Goal: Information Seeking & Learning: Learn about a topic

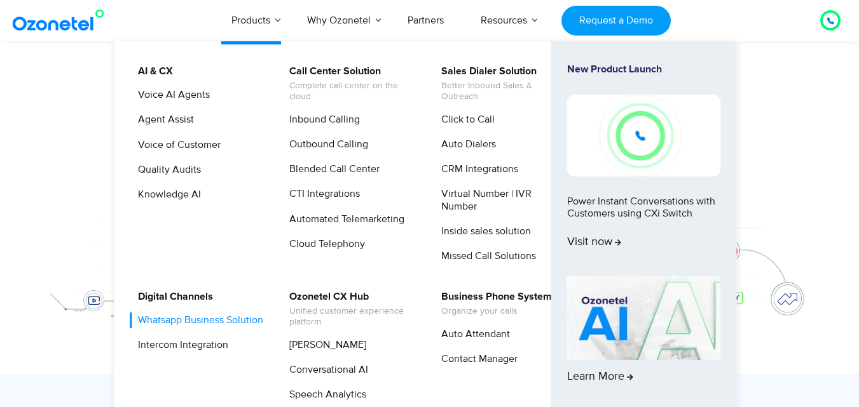
scroll to position [153, 0]
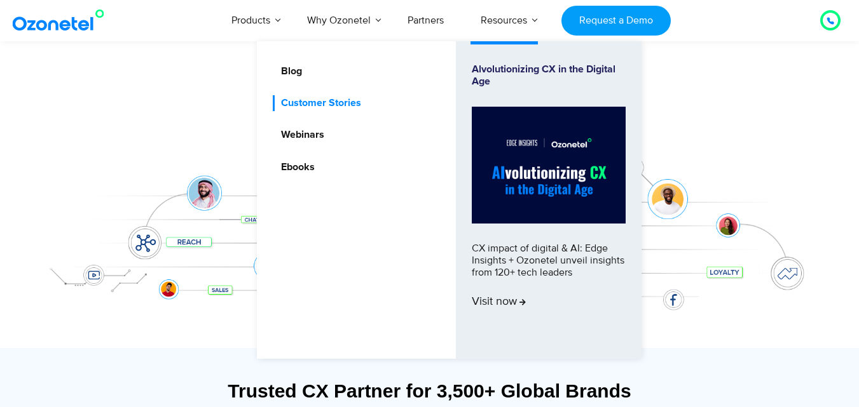
click at [332, 107] on link "Customer Stories" at bounding box center [318, 103] width 90 height 16
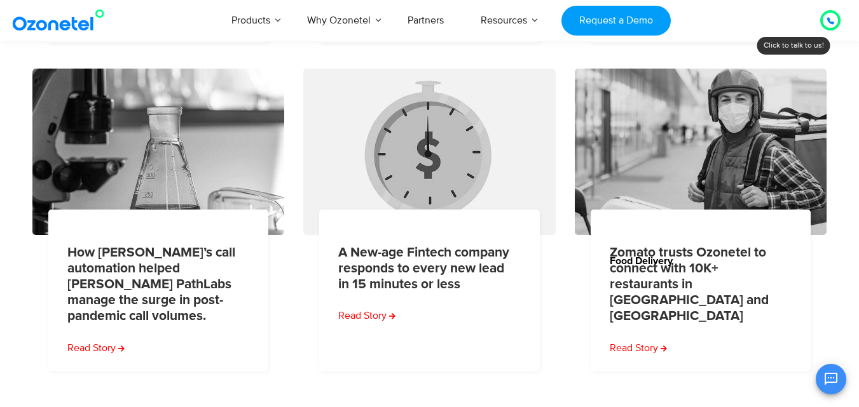
scroll to position [591, 0]
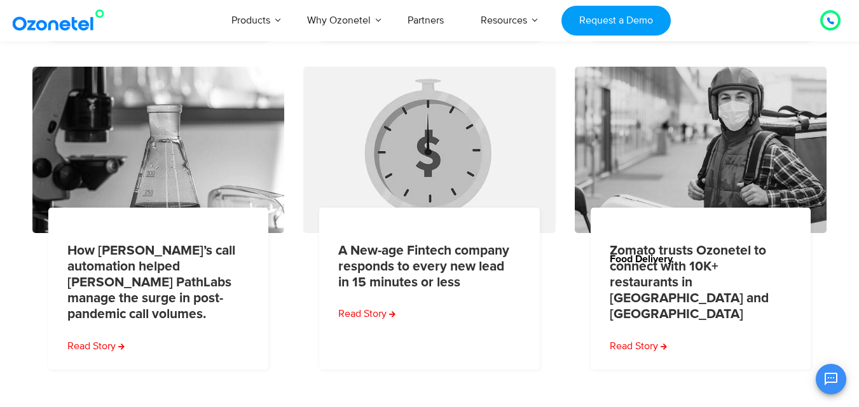
click at [856, 226] on html "USA : +1-408-440-54451-408-440-5445 INDIA : 1800-123-150150 Click to talk to us…" at bounding box center [429, 154] width 859 height 1491
drag, startPoint x: 856, startPoint y: 226, endPoint x: 865, endPoint y: 209, distance: 19.0
click at [858, 209] on html "USA : +1-408-440-54451-408-440-5445 INDIA : 1800-123-150150 Click to talk to us…" at bounding box center [429, 154] width 859 height 1491
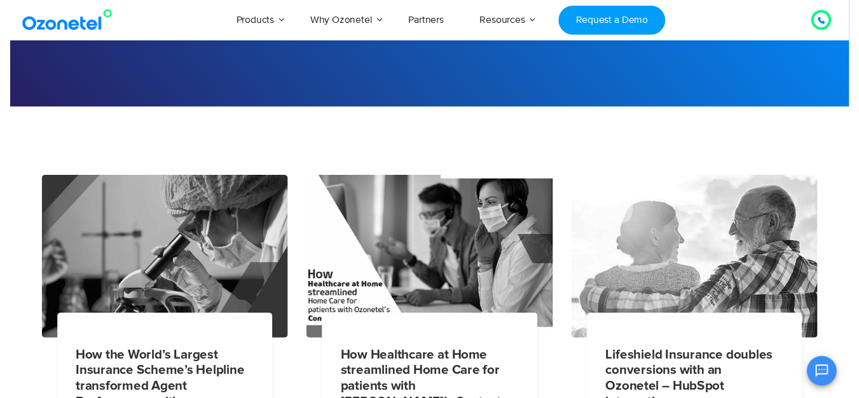
scroll to position [0, 0]
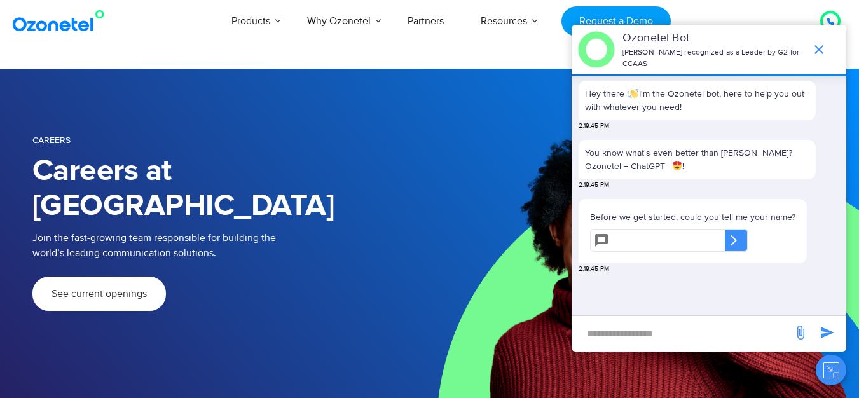
scroll to position [11, 0]
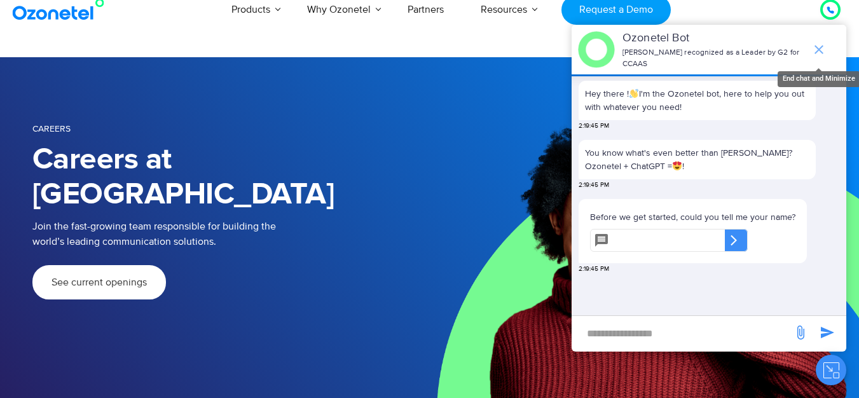
click at [815, 44] on icon "end chat or minimize" at bounding box center [818, 49] width 15 height 15
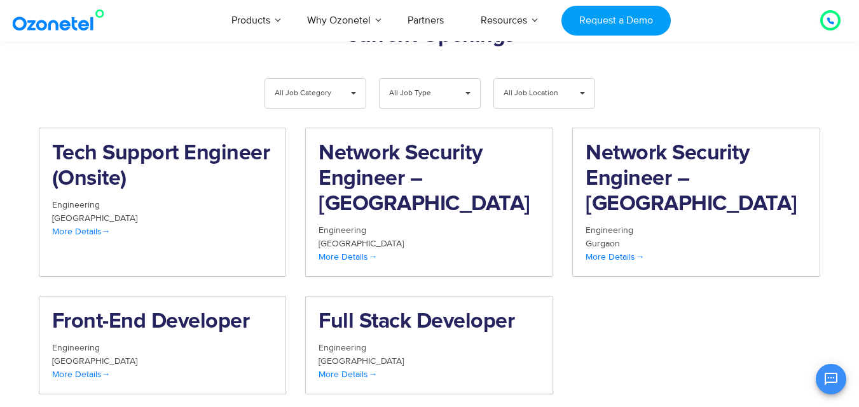
scroll to position [1287, 0]
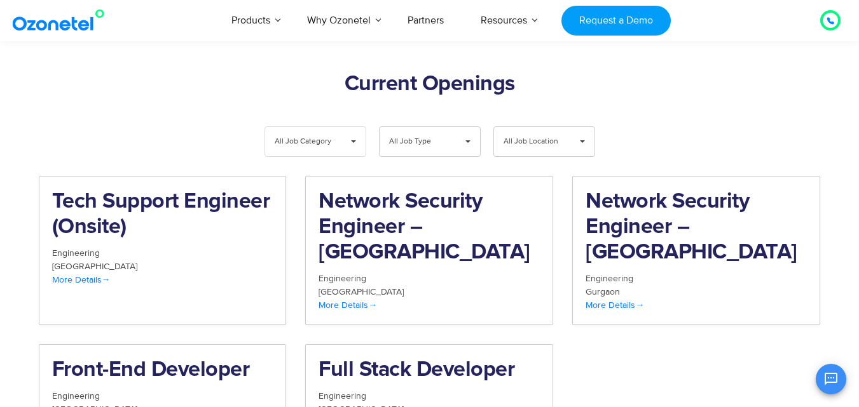
click at [322, 127] on span "All Job Category" at bounding box center [305, 141] width 60 height 29
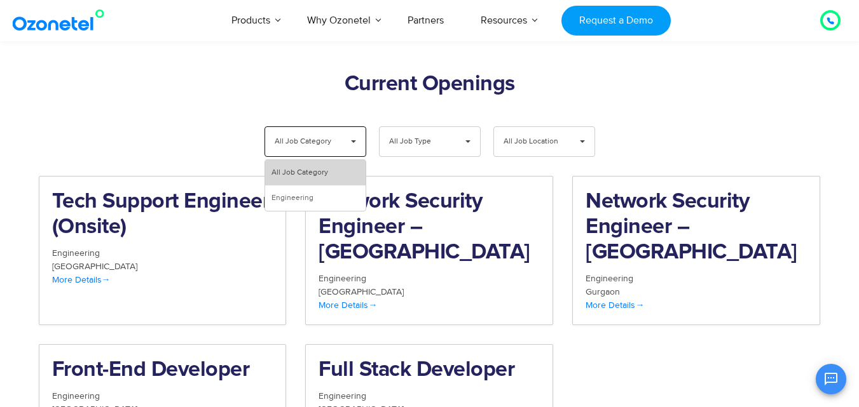
click at [320, 160] on li "All Job Category" at bounding box center [315, 172] width 100 height 25
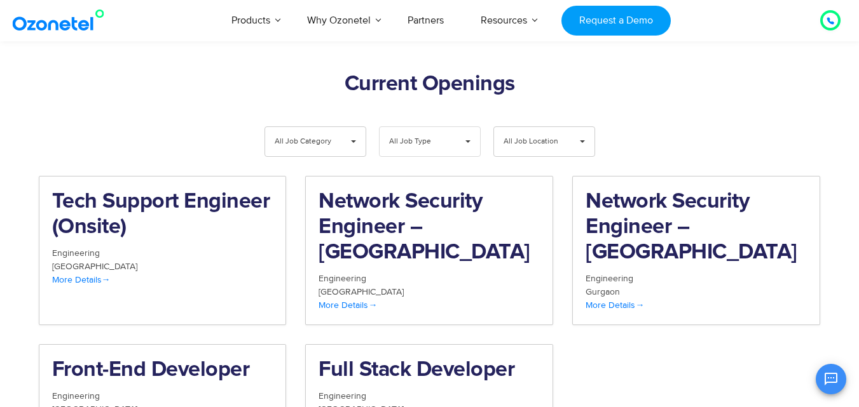
click at [413, 127] on span "All Job Type" at bounding box center [419, 141] width 60 height 29
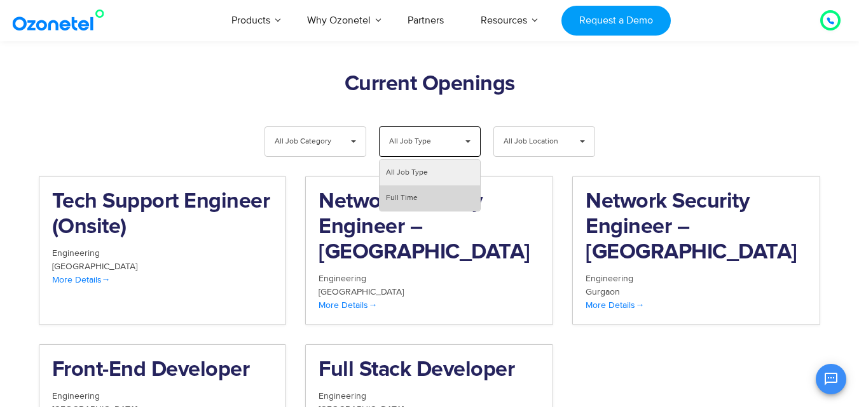
click at [416, 186] on li "Full Time" at bounding box center [430, 198] width 100 height 25
select select "**"
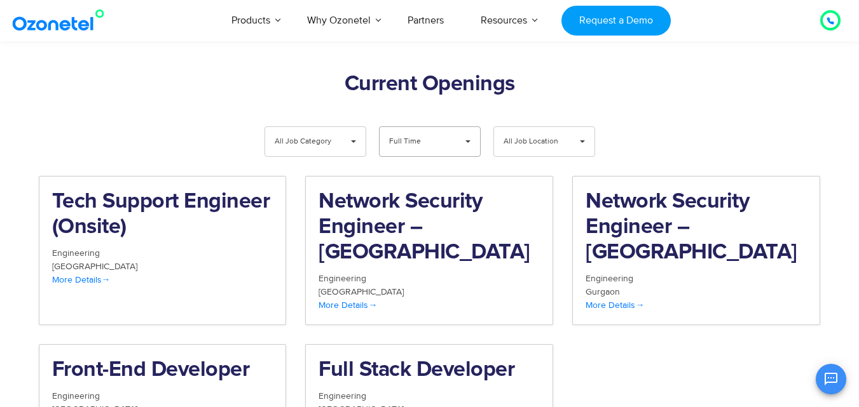
click at [434, 127] on span "Full Time" at bounding box center [419, 141] width 60 height 29
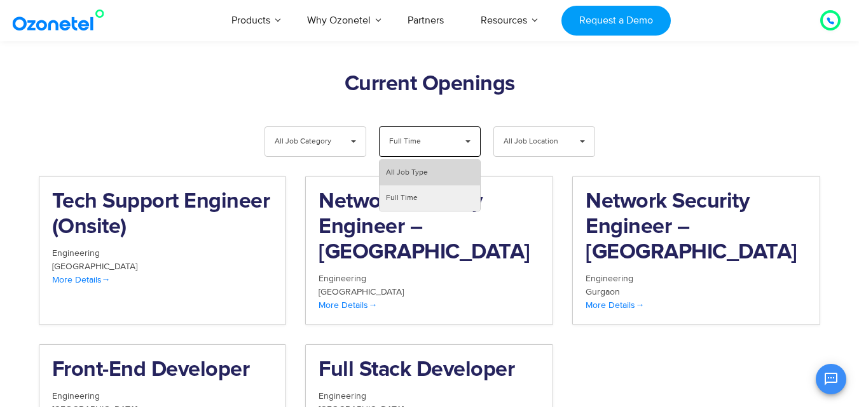
click at [433, 160] on li "All Job Type" at bounding box center [430, 172] width 100 height 25
select select "All Job Type"
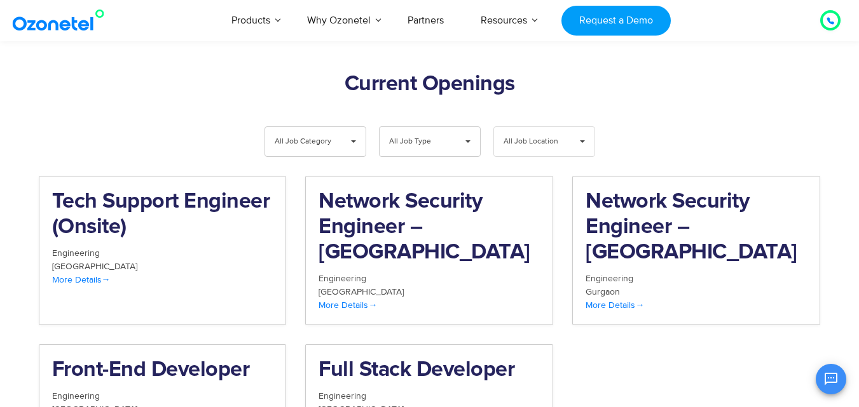
click at [591, 127] on span "▾" at bounding box center [582, 141] width 24 height 29
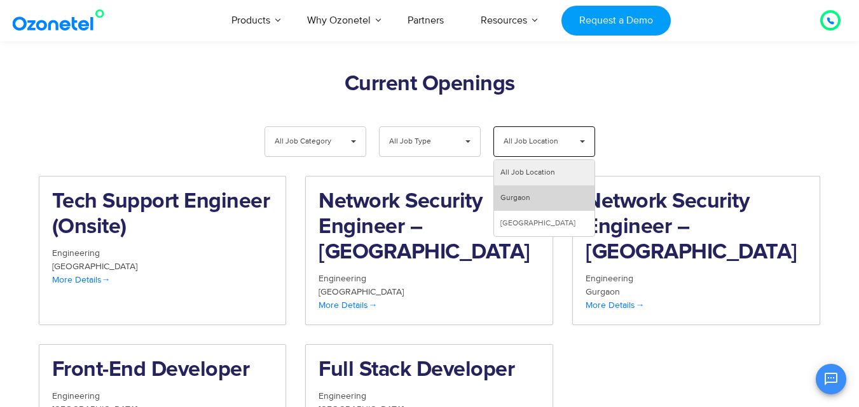
click at [544, 186] on li "Gurgaon" at bounding box center [544, 198] width 100 height 25
select select "***"
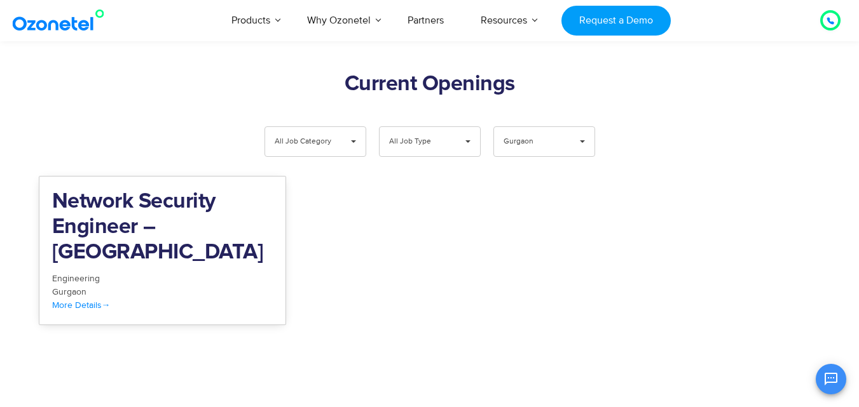
click at [91, 300] on span "More Details" at bounding box center [81, 305] width 58 height 11
click at [514, 127] on span "Gurgaon" at bounding box center [533, 141] width 60 height 29
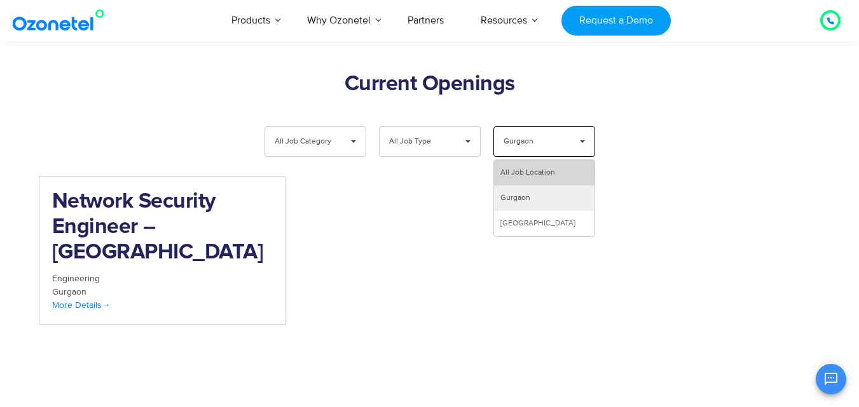
click at [524, 160] on li "All Job Location" at bounding box center [544, 172] width 100 height 25
select select "All Job Location"
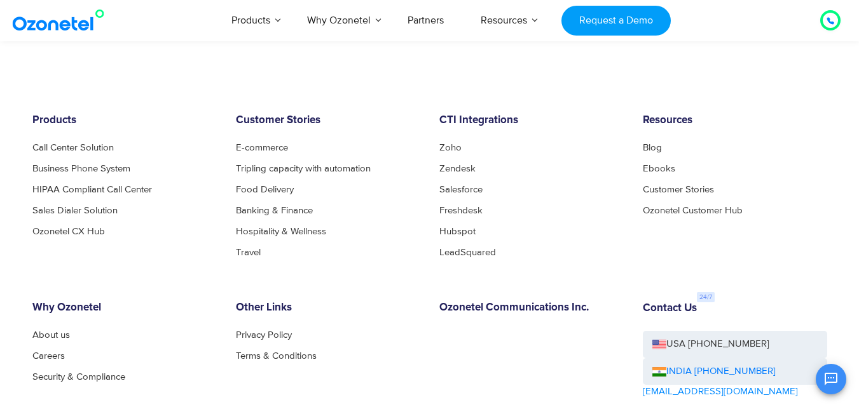
scroll to position [1748, 0]
